Goal: Navigation & Orientation: Find specific page/section

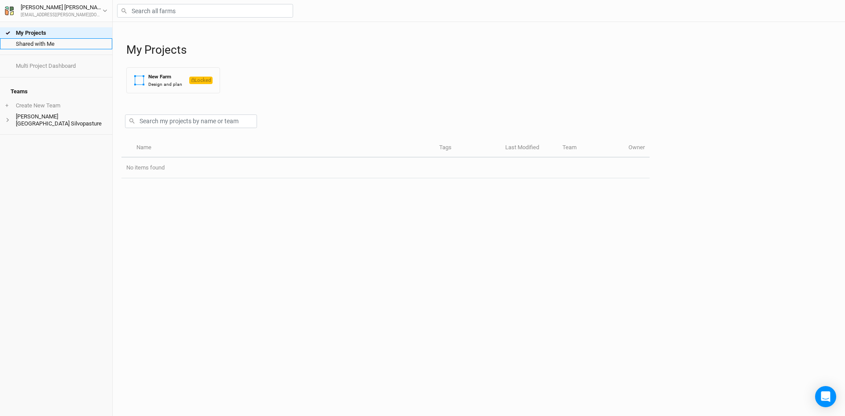
click at [65, 44] on link "Shared with Me" at bounding box center [56, 43] width 112 height 11
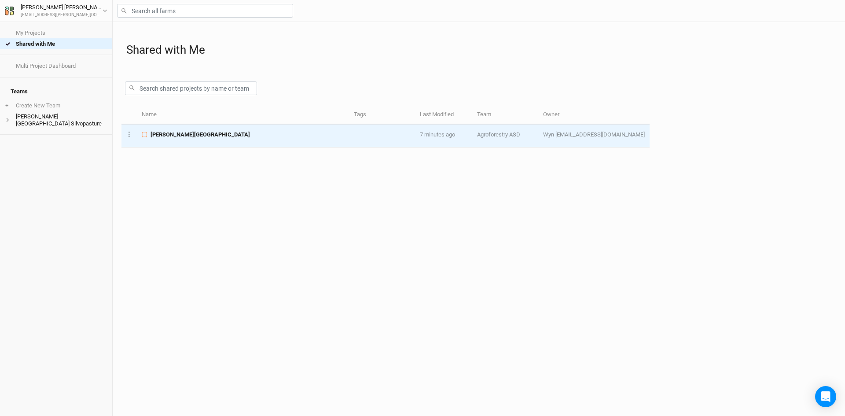
click at [198, 133] on span "[PERSON_NAME][GEOGRAPHIC_DATA]" at bounding box center [200, 135] width 99 height 8
click at [129, 132] on circle "button" at bounding box center [129, 132] width 1 height 1
click at [606, 134] on span "Wyn [EMAIL_ADDRESS][DOMAIN_NAME]" at bounding box center [594, 134] width 102 height 7
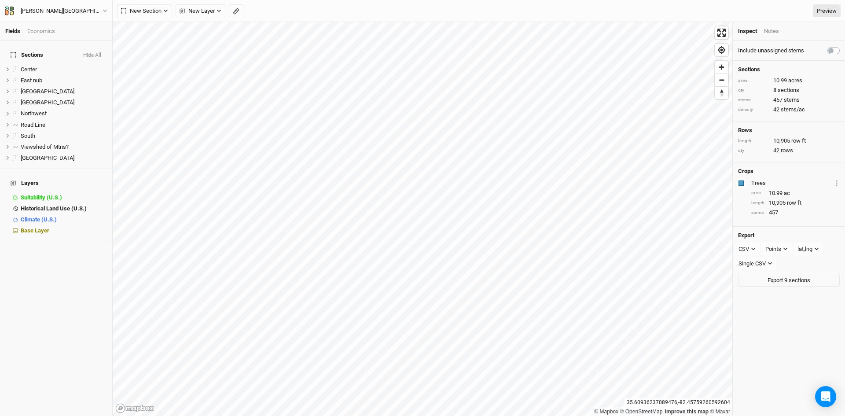
click at [43, 31] on div "Economics" at bounding box center [41, 31] width 28 height 8
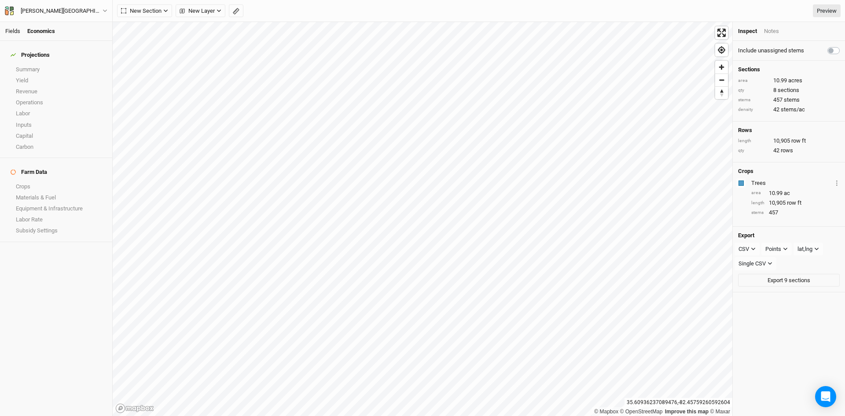
click at [12, 33] on link "Fields" at bounding box center [12, 31] width 15 height 7
